Goal: Transaction & Acquisition: Purchase product/service

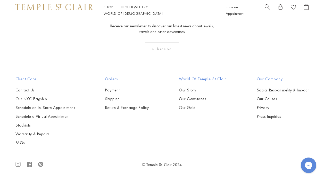
scroll to position [556, 0]
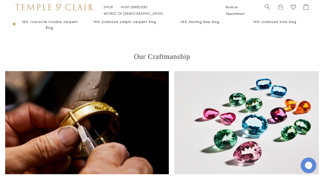
scroll to position [268, 0]
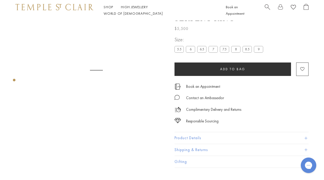
scroll to position [21, 0]
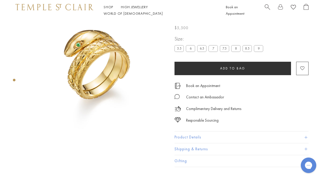
click at [244, 49] on label "8.5" at bounding box center [246, 48] width 9 height 6
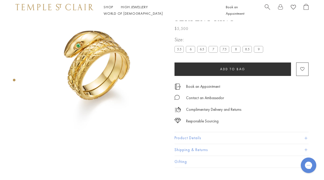
click at [239, 48] on label "8" at bounding box center [235, 49] width 9 height 6
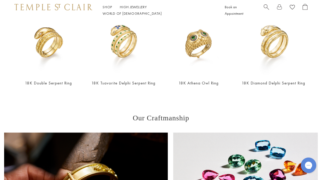
scroll to position [208, 1]
